Goal: Information Seeking & Learning: Learn about a topic

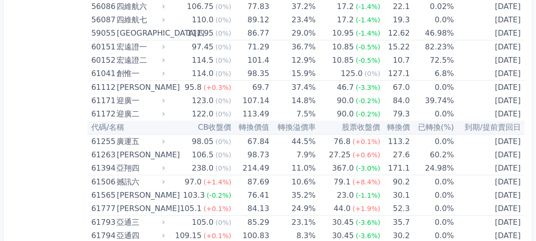
scroll to position [3566, 0]
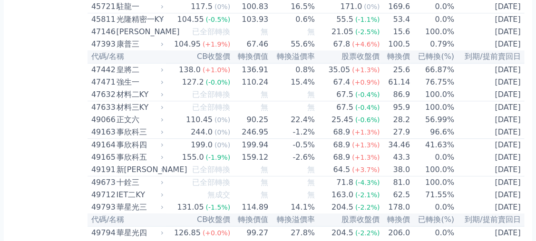
scroll to position [2742, 0]
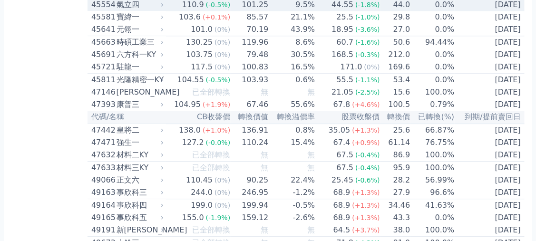
click at [94, 10] on div "45554" at bounding box center [102, 4] width 23 height 11
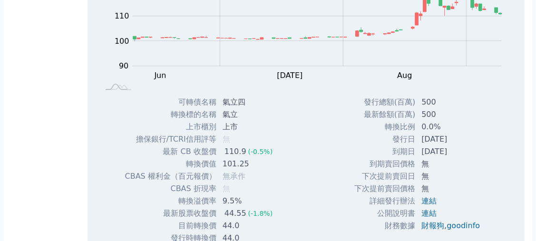
scroll to position [2805, 0]
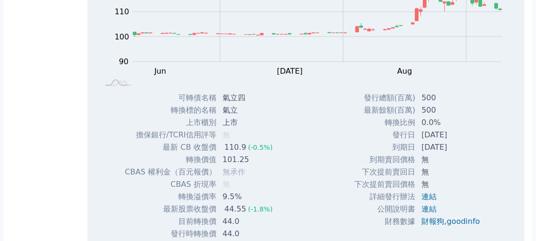
click at [53, 89] on div "按代號排序 即將/近期發行 一年內到期 轉換比例 低收盤價 轉換價值接近百元 低轉換溢價 CBAS權利金 高賣回報酬率" at bounding box center [49, 131] width 76 height 5796
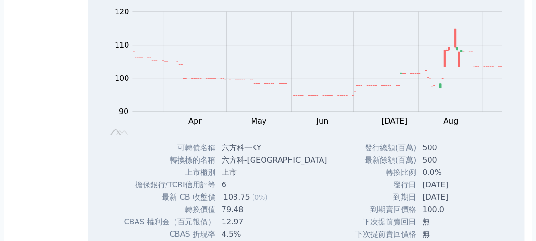
click at [40, 169] on div "按代號排序 即將/近期發行 一年內到期 轉換比例 低收盤價 轉換價值接近百元 低轉換溢價 CBAS權利金 高賣回報酬率" at bounding box center [49, 131] width 76 height 5796
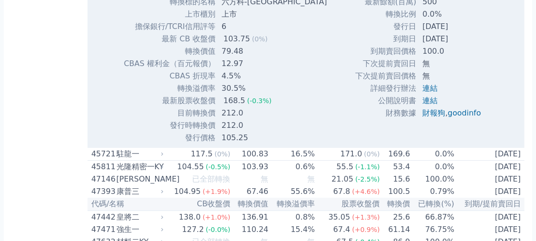
scroll to position [2900, 0]
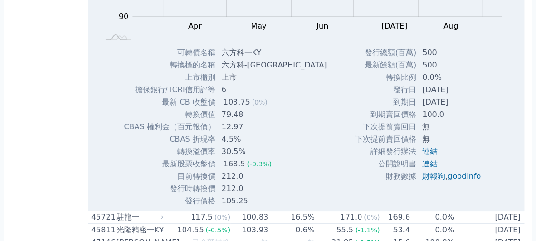
click at [50, 125] on div "按代號排序 即將/近期發行 一年內到期 轉換比例 低收盤價 轉換價值接近百元 低轉換溢價 CBAS權利金 高賣回報酬率" at bounding box center [49, 36] width 76 height 5796
